Goal: Transaction & Acquisition: Purchase product/service

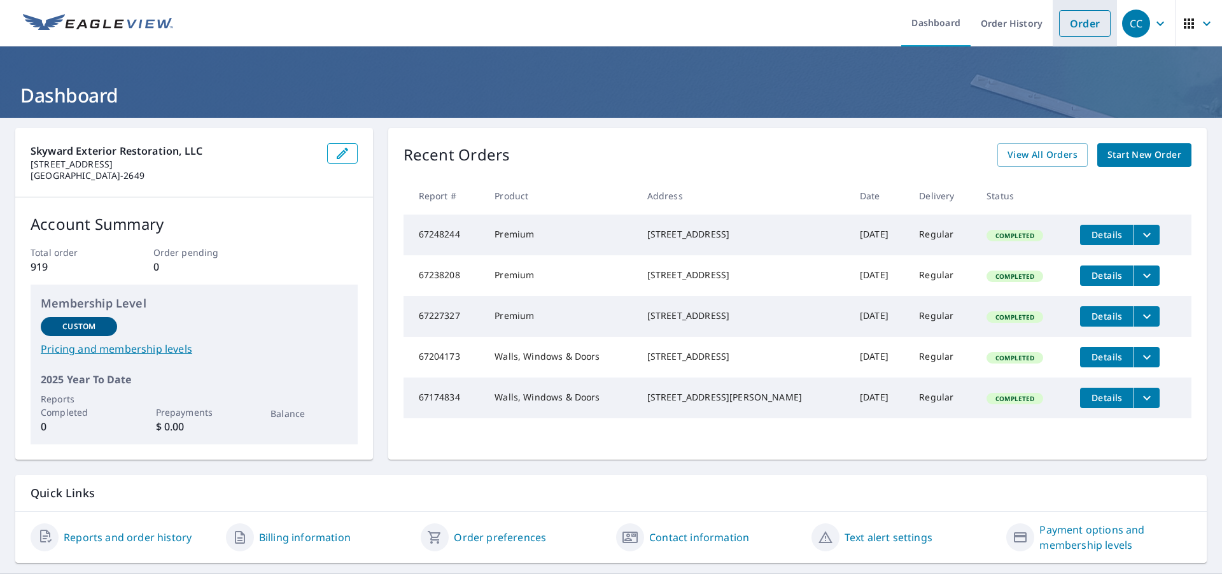
click at [1077, 25] on link "Order" at bounding box center [1085, 23] width 52 height 27
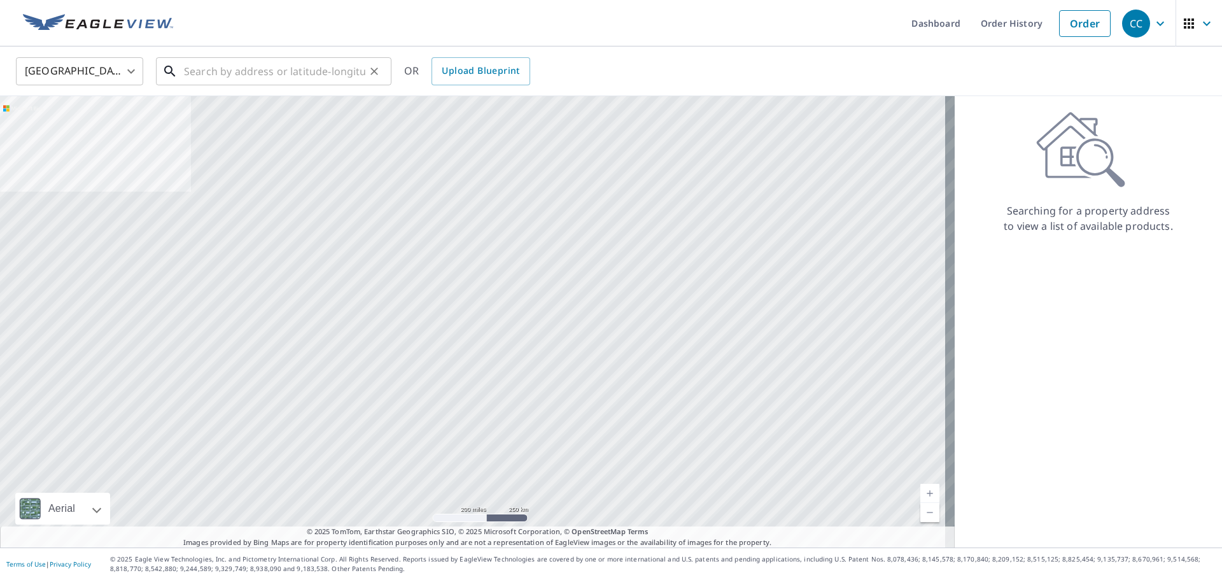
click at [219, 67] on input "text" at bounding box center [274, 71] width 181 height 36
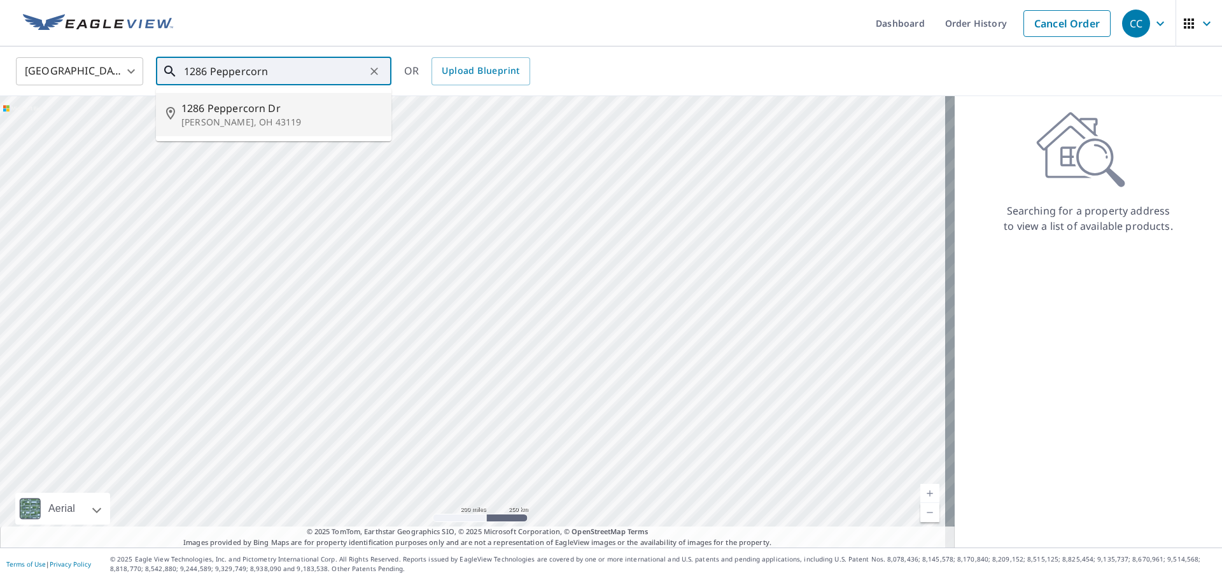
click at [213, 117] on p "[PERSON_NAME], OH 43119" at bounding box center [281, 122] width 200 height 13
type input "[STREET_ADDRESS][PERSON_NAME]"
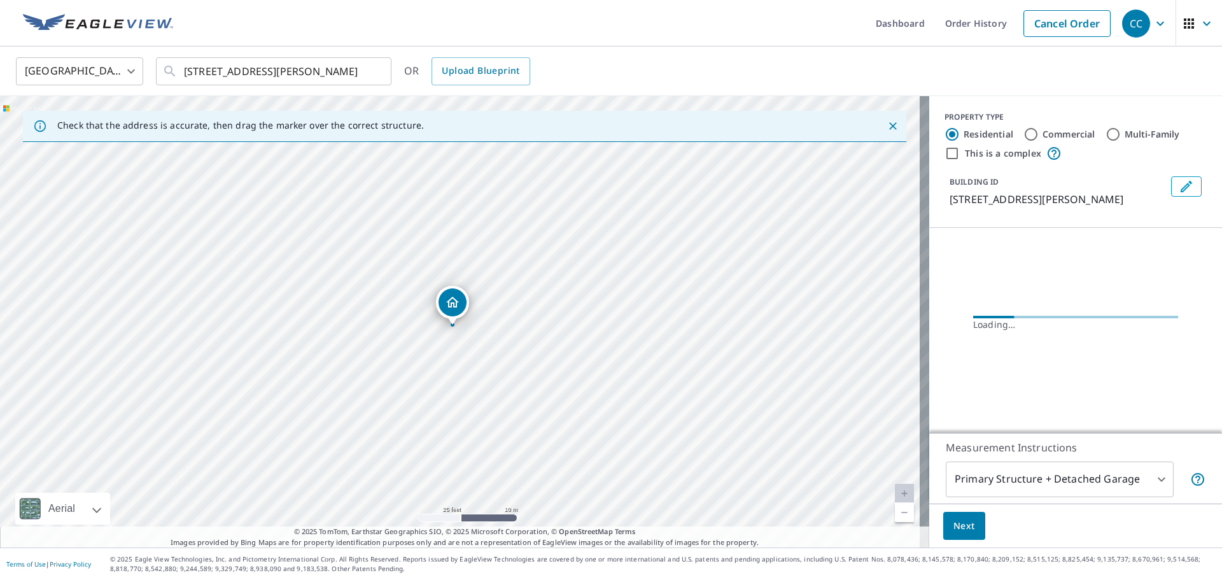
drag, startPoint x: 456, startPoint y: 319, endPoint x: 562, endPoint y: 295, distance: 108.9
click at [562, 295] on div "[STREET_ADDRESS][PERSON_NAME]" at bounding box center [464, 321] width 929 height 451
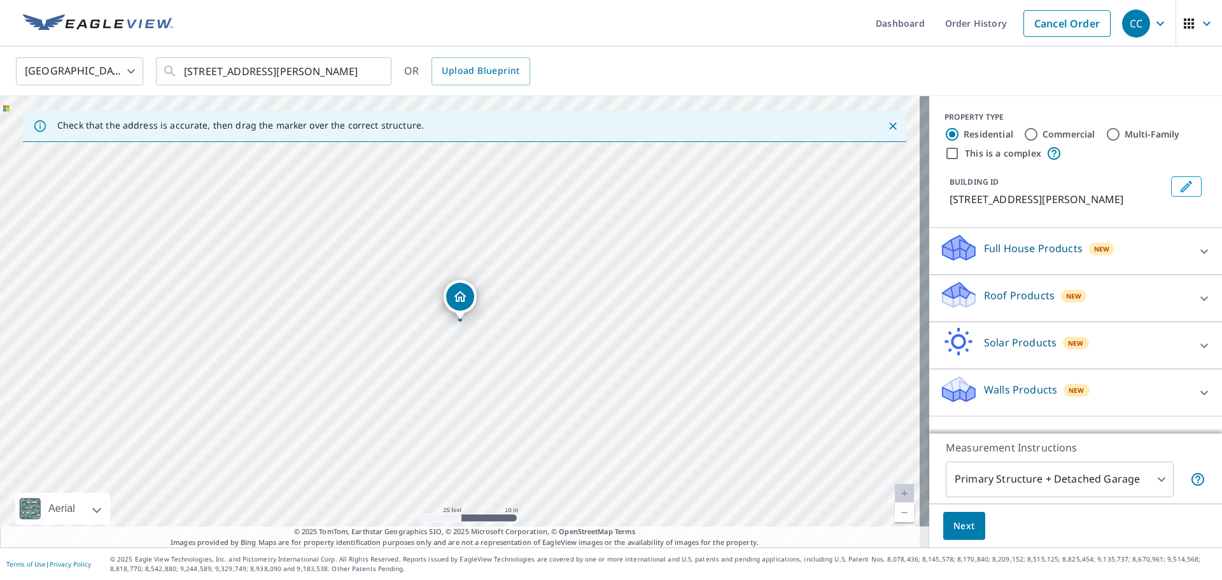
click at [1061, 294] on div "New" at bounding box center [1074, 296] width 26 height 13
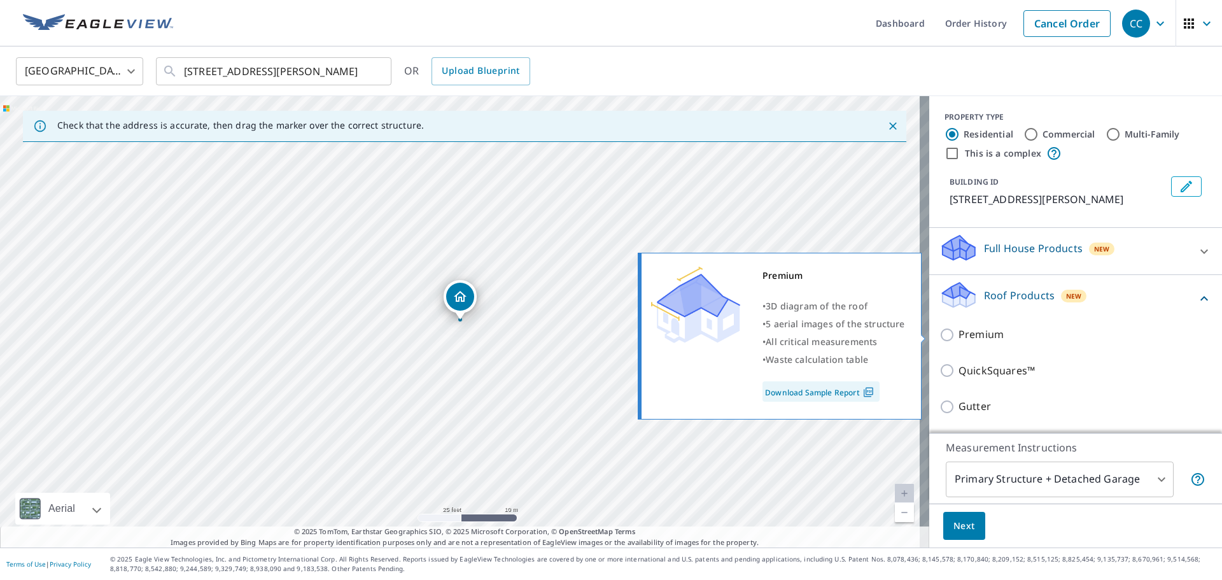
click at [974, 333] on p "Premium" at bounding box center [980, 334] width 45 height 16
click at [958, 333] on input "Premium" at bounding box center [948, 334] width 19 height 15
checkbox input "true"
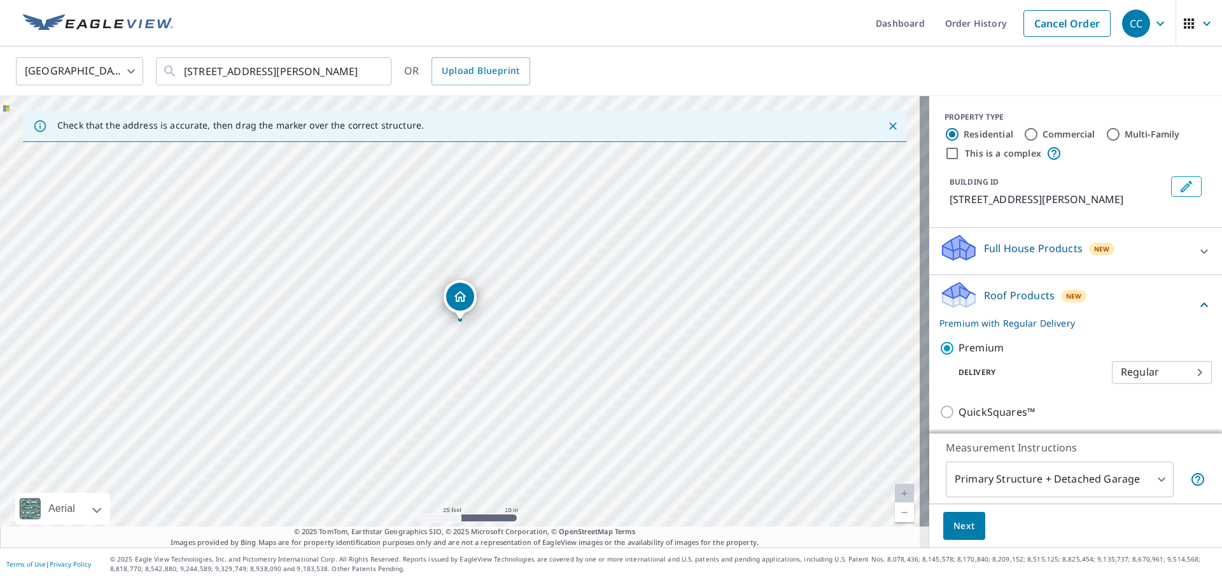
click at [965, 536] on button "Next" at bounding box center [964, 526] width 42 height 29
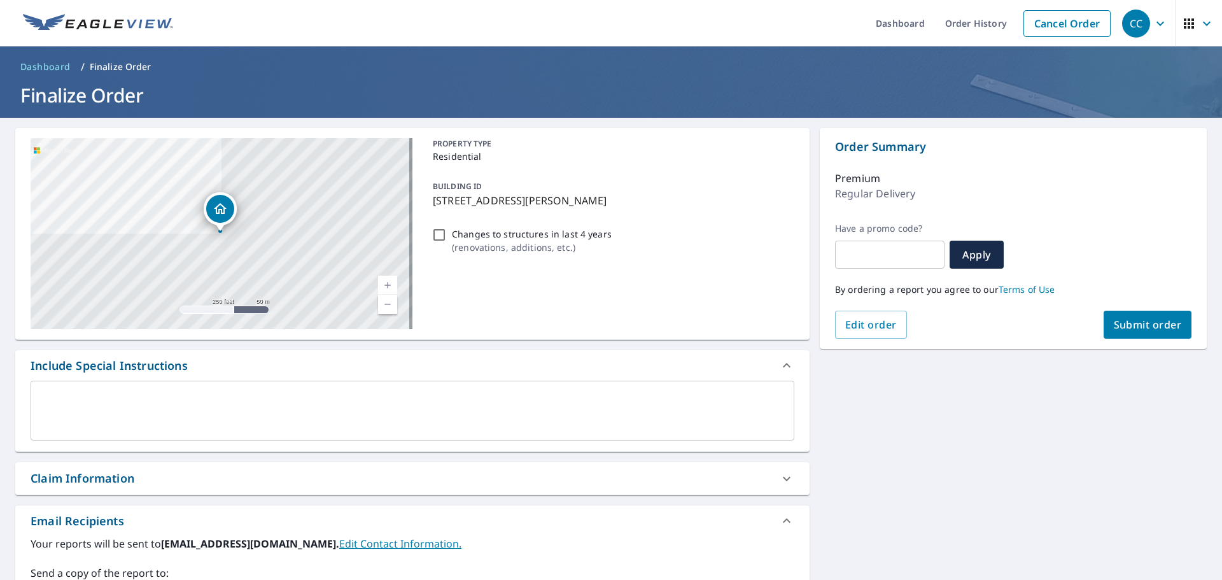
click at [1147, 331] on span "Submit order" at bounding box center [1148, 325] width 68 height 14
